Goal: Information Seeking & Learning: Learn about a topic

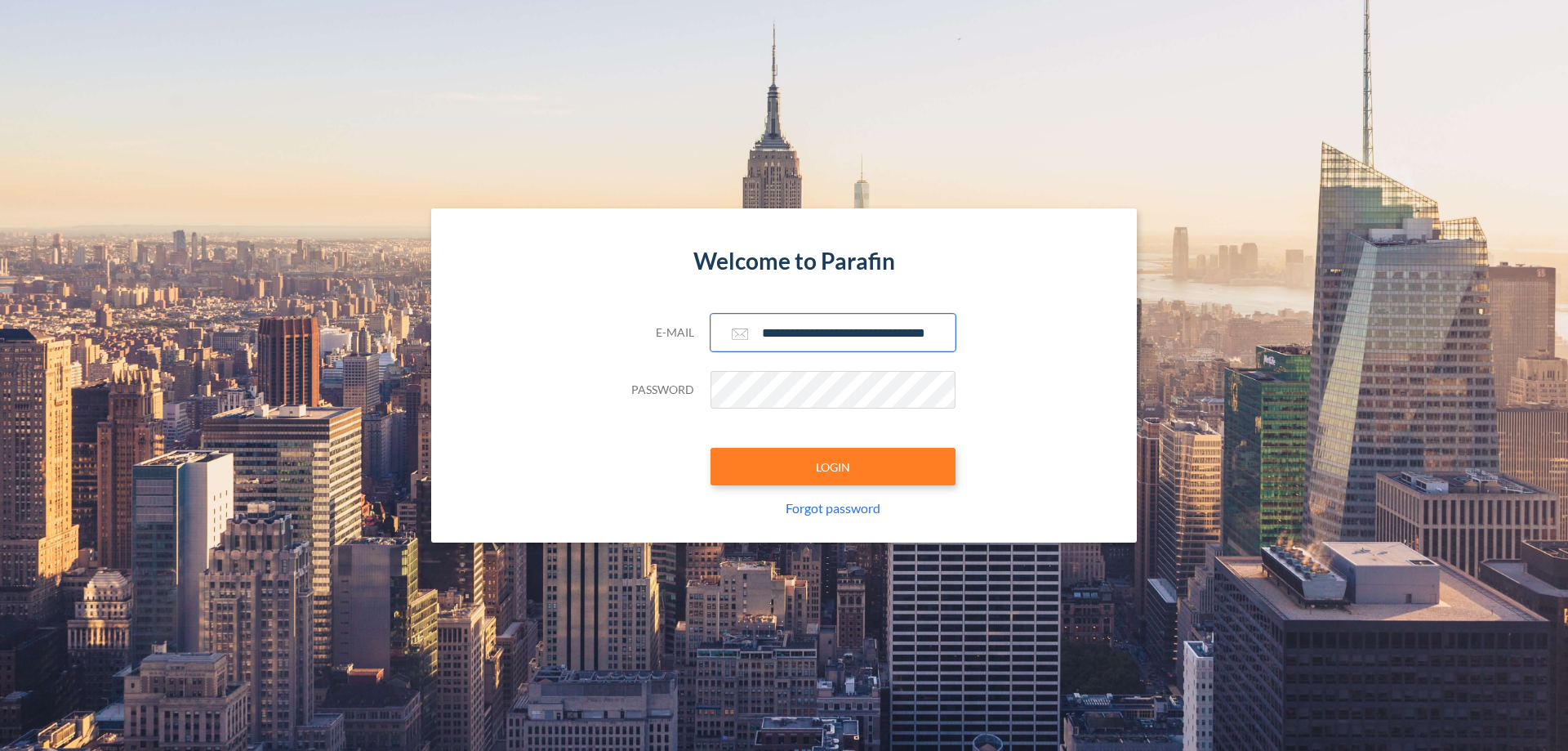
type input "**********"
click at [833, 466] on button "LOGIN" at bounding box center [833, 465] width 245 height 37
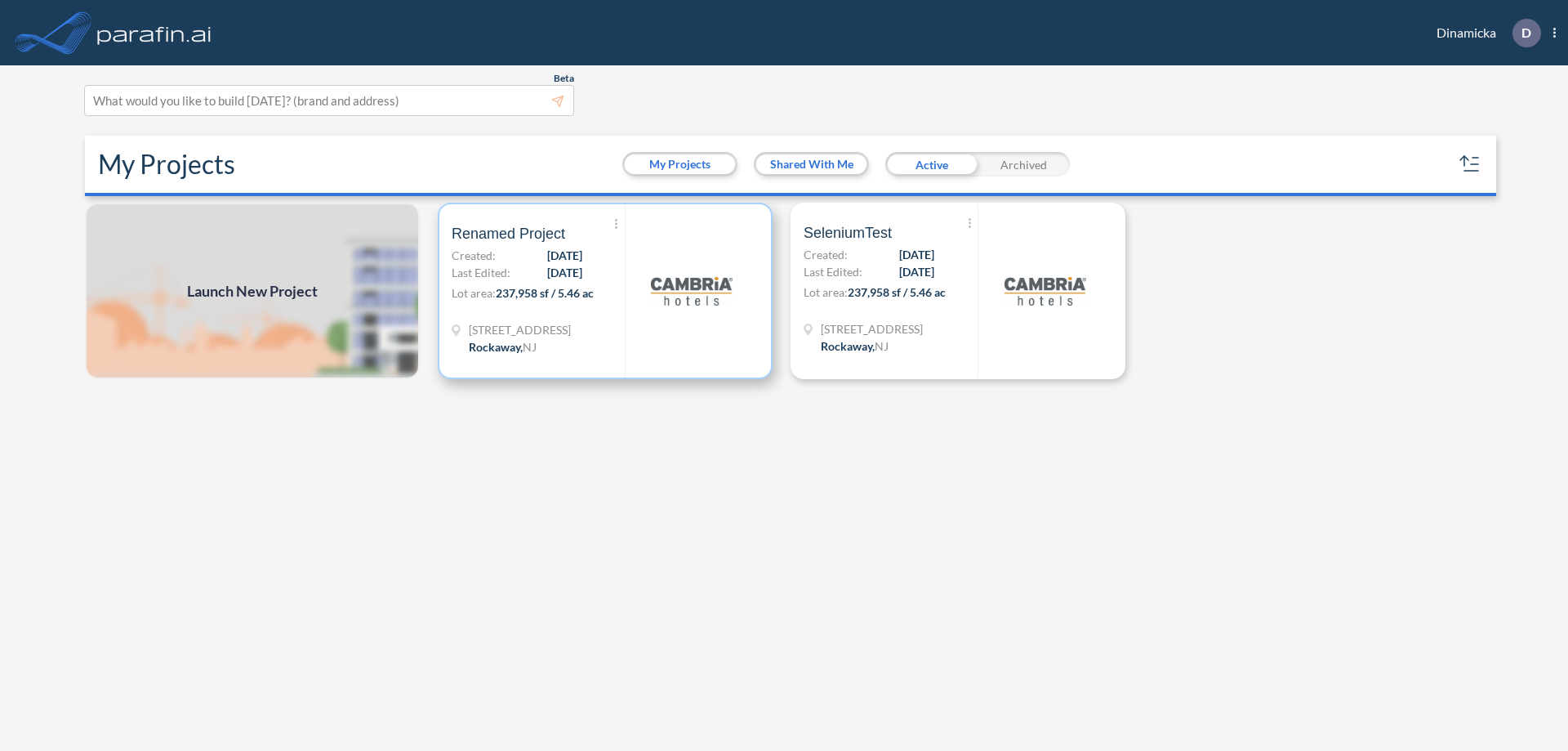
scroll to position [4, 0]
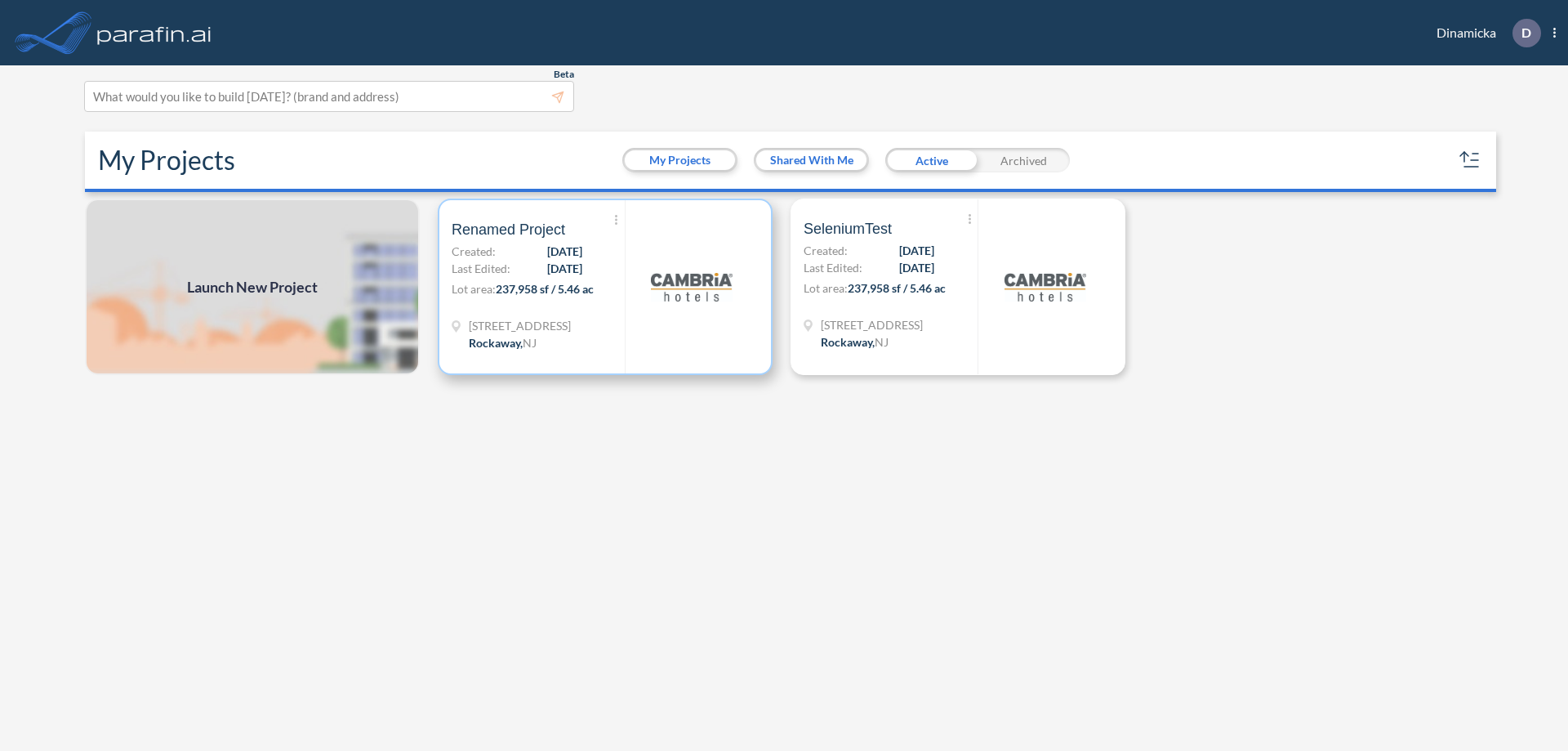
click at [605, 286] on p "Lot area: 237,958 sf / 5.46 ac" at bounding box center [538, 292] width 173 height 23
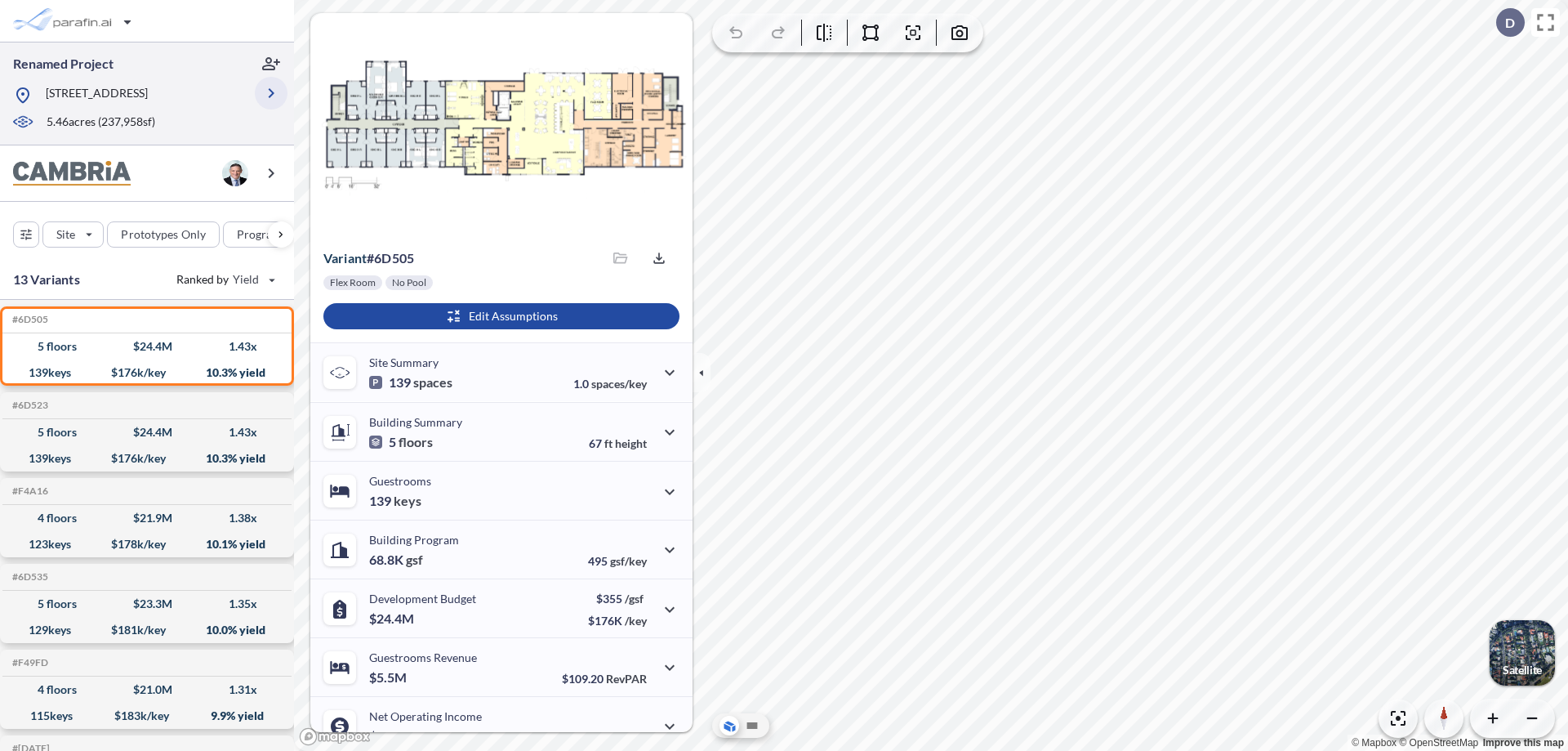
click at [271, 93] on icon "button" at bounding box center [271, 93] width 20 height 20
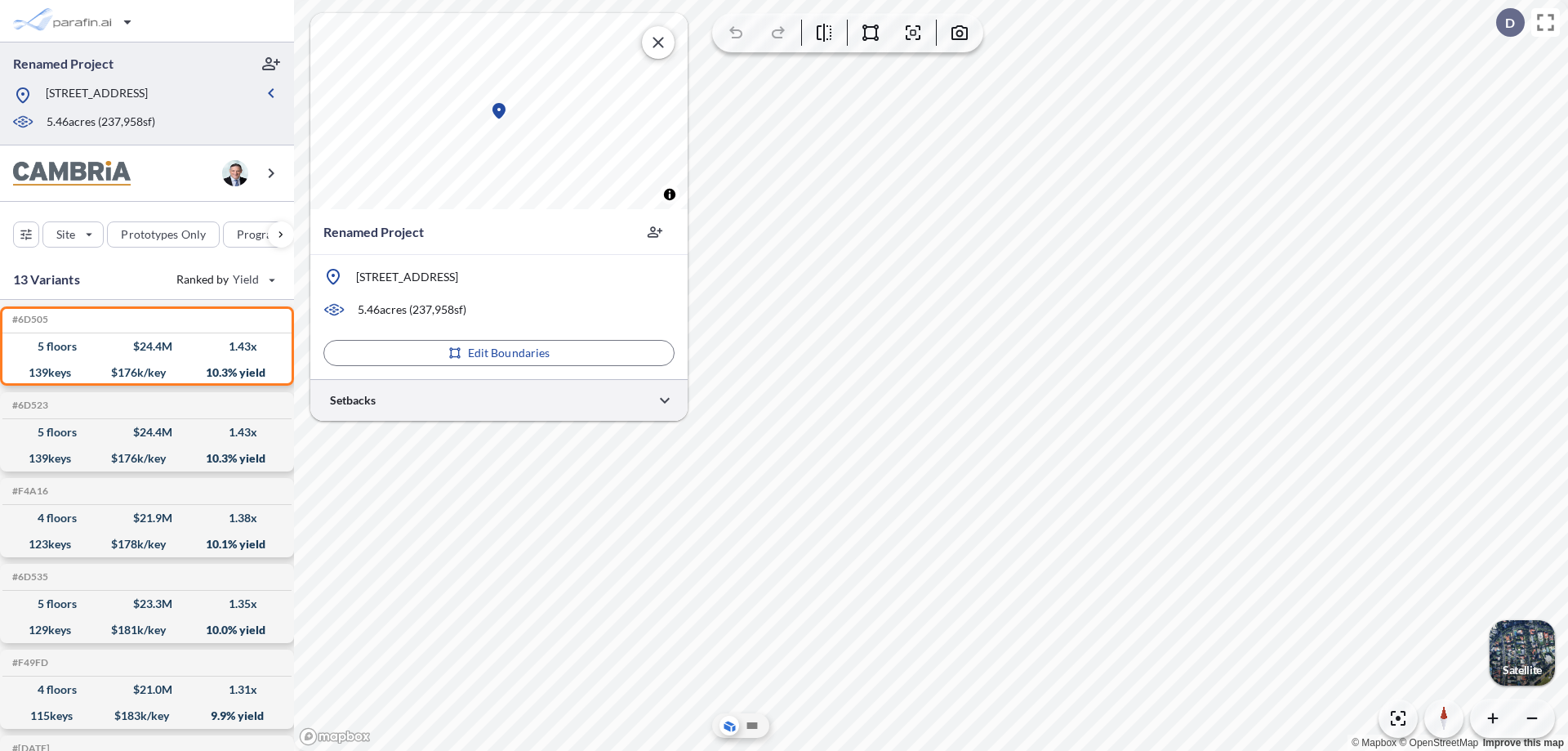
click at [499, 400] on div at bounding box center [499, 400] width 377 height 42
